Goal: Information Seeking & Learning: Learn about a topic

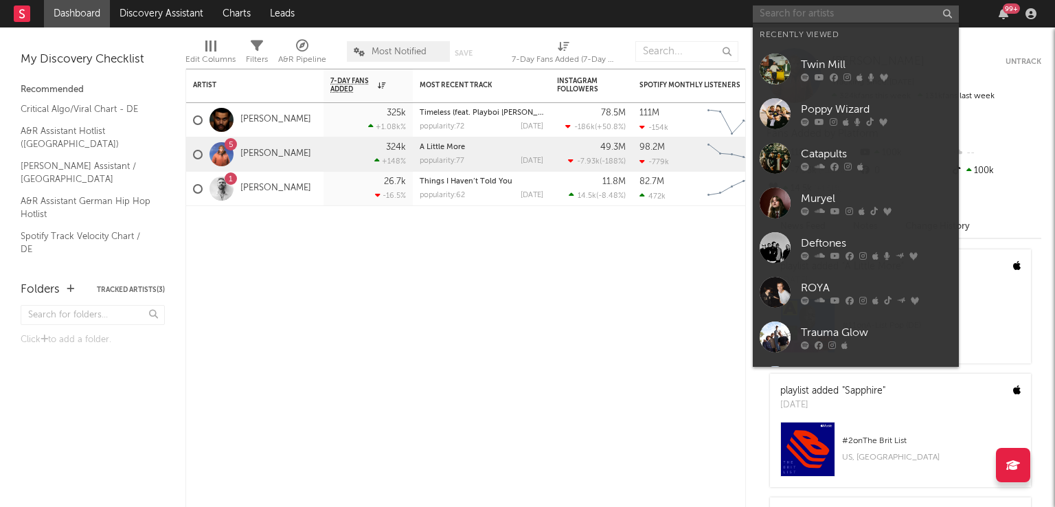
click at [808, 12] on input "text" at bounding box center [856, 13] width 206 height 17
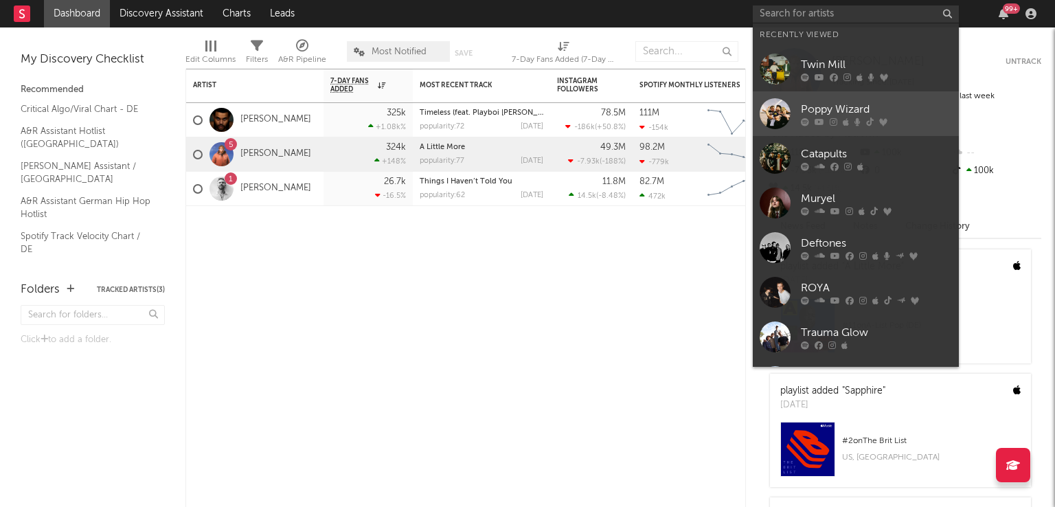
click at [771, 105] on div at bounding box center [775, 113] width 31 height 31
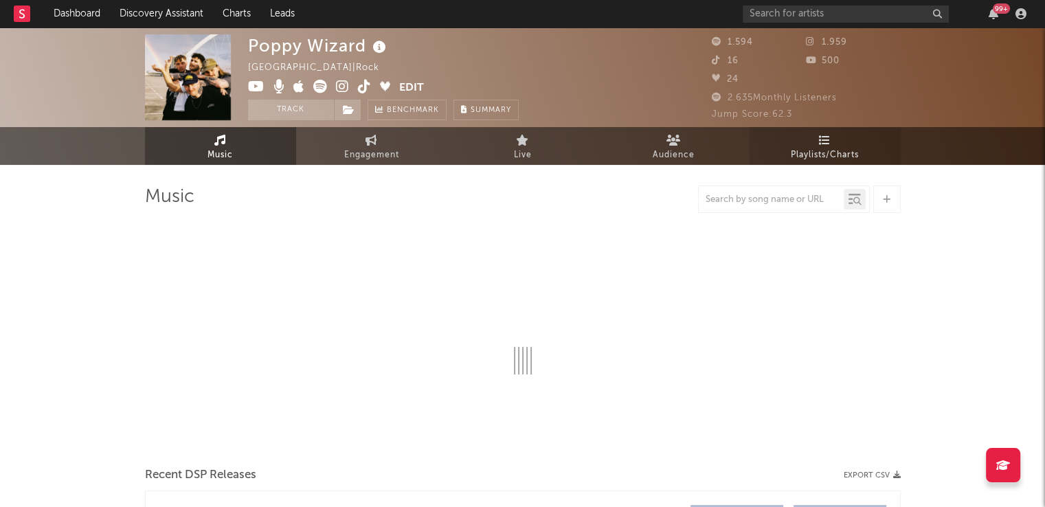
click at [842, 147] on span "Playlists/Charts" at bounding box center [825, 155] width 68 height 16
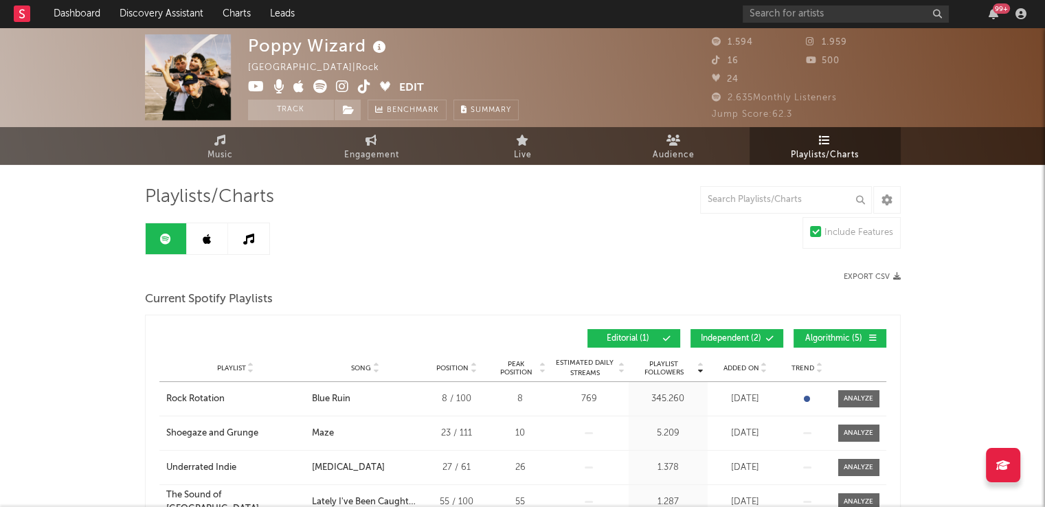
click at [735, 332] on button "Independent ( 2 )" at bounding box center [736, 338] width 93 height 19
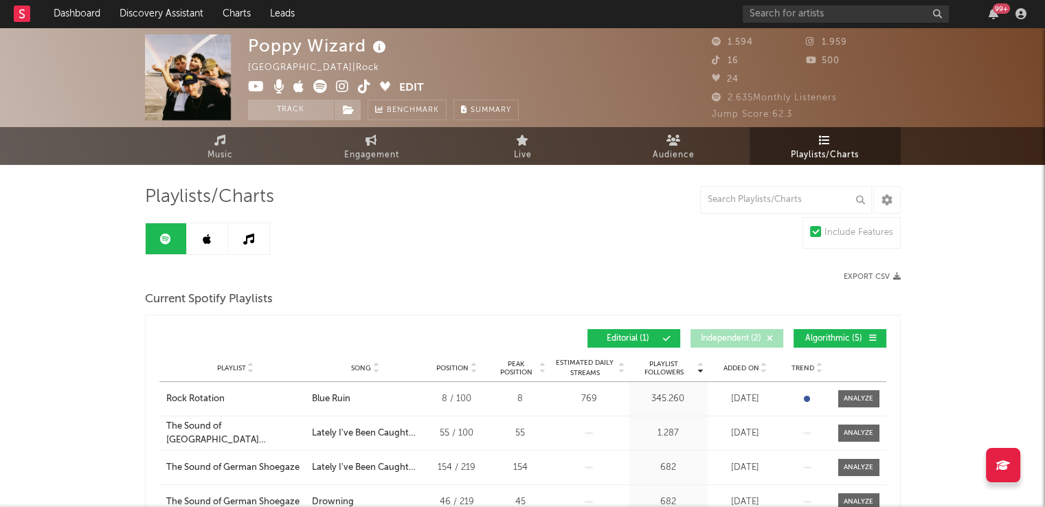
click at [798, 332] on button "Algorithmic ( 5 )" at bounding box center [839, 338] width 93 height 19
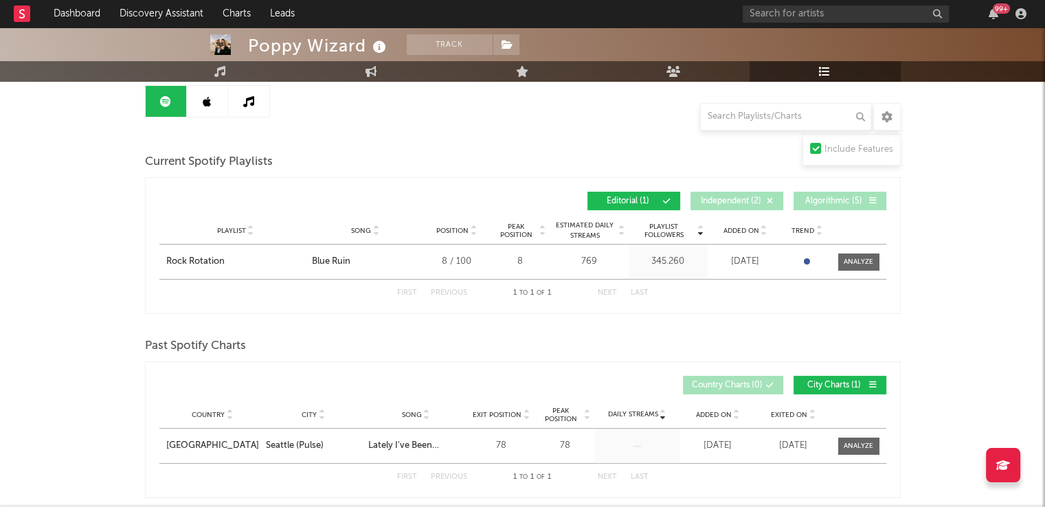
scroll to position [137, 0]
click at [209, 106] on icon at bounding box center [207, 101] width 8 height 11
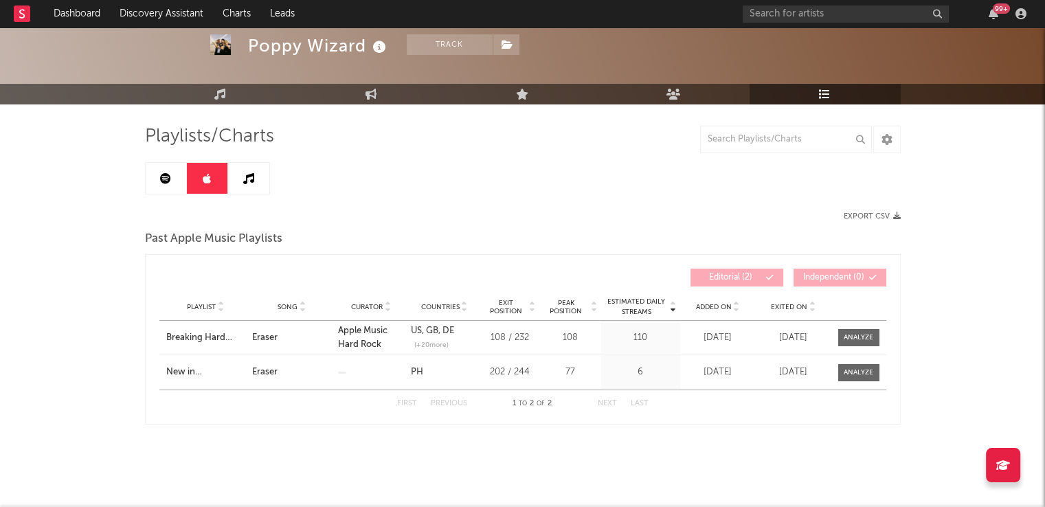
scroll to position [60, 0]
click at [259, 184] on link at bounding box center [248, 178] width 41 height 31
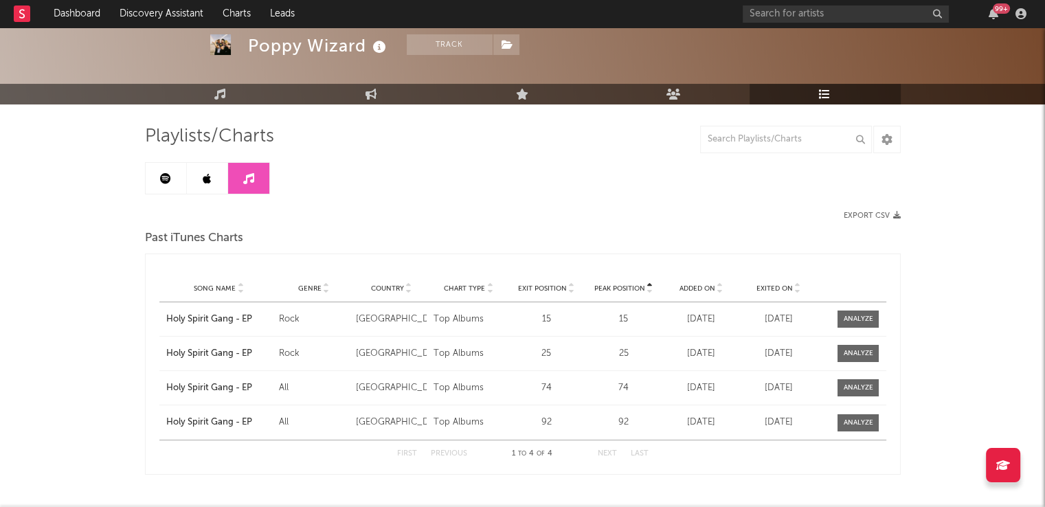
click at [164, 185] on link at bounding box center [166, 178] width 41 height 31
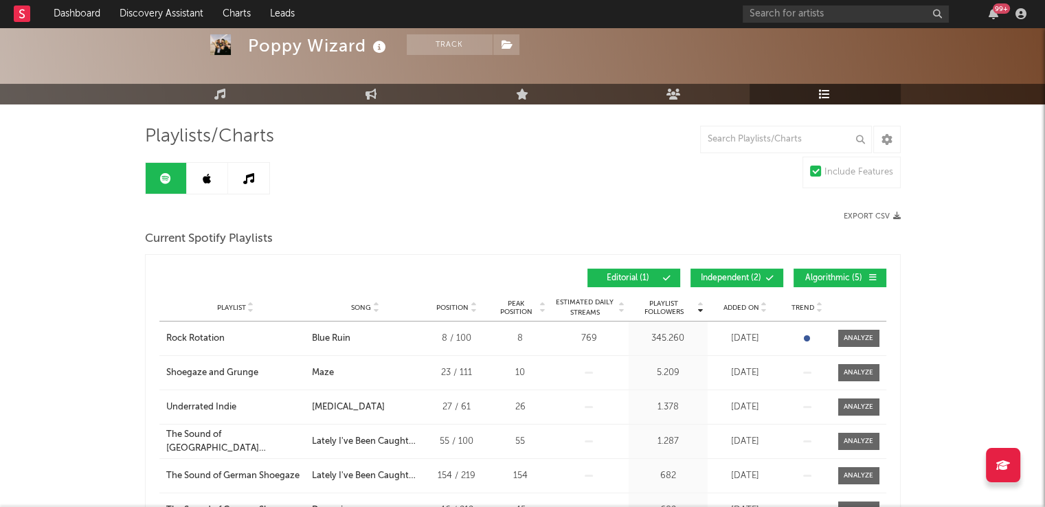
click at [205, 180] on icon at bounding box center [207, 178] width 8 height 11
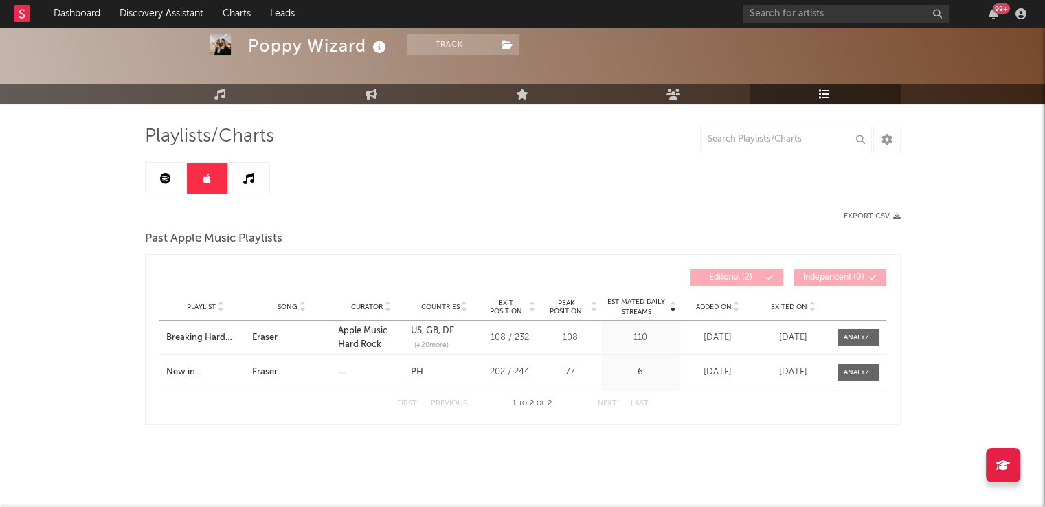
click at [165, 179] on icon at bounding box center [165, 178] width 11 height 11
